Goal: Check status

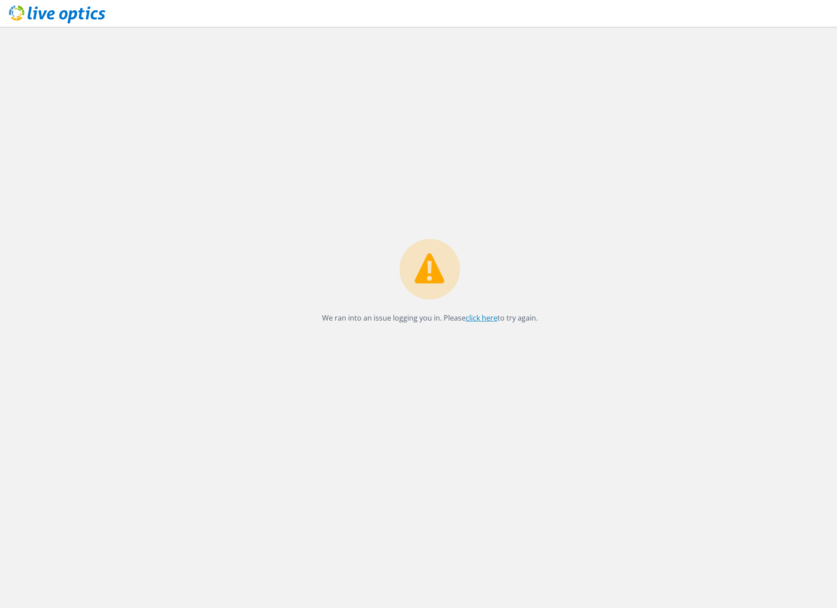
click at [483, 319] on link "click here" at bounding box center [482, 318] width 32 height 10
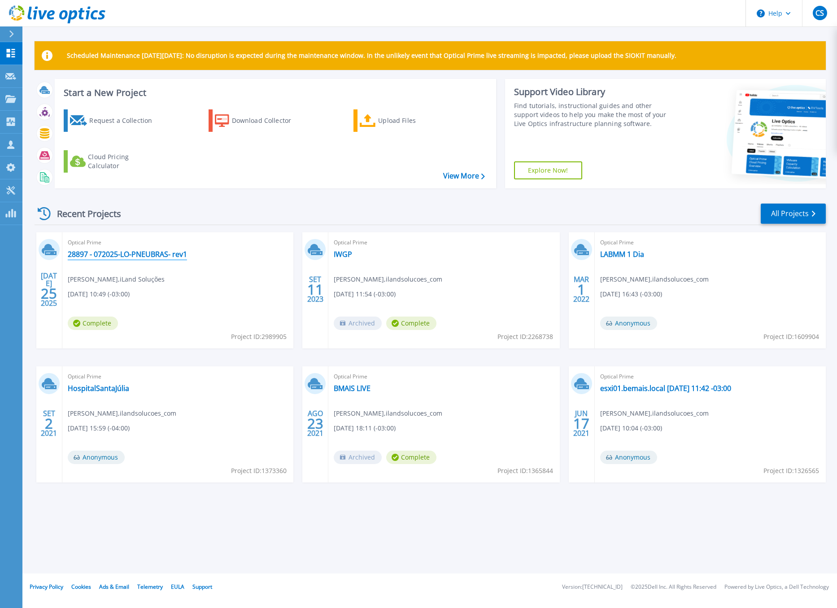
click at [131, 253] on link "28897 - 072025-LO-PNEUBRAS- rev1" at bounding box center [127, 254] width 119 height 9
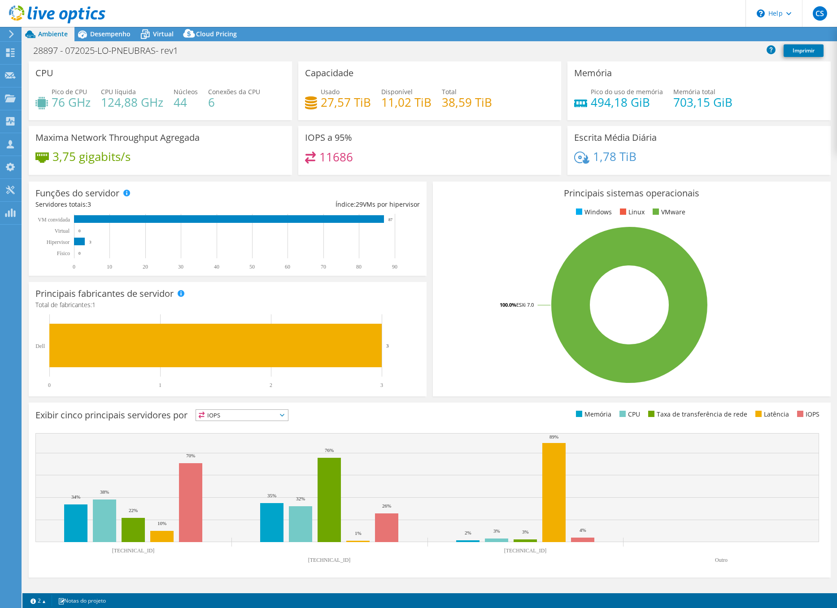
select select "USD"
click at [102, 34] on span "Desempenho" at bounding box center [110, 34] width 40 height 9
